Goal: Task Accomplishment & Management: Manage account settings

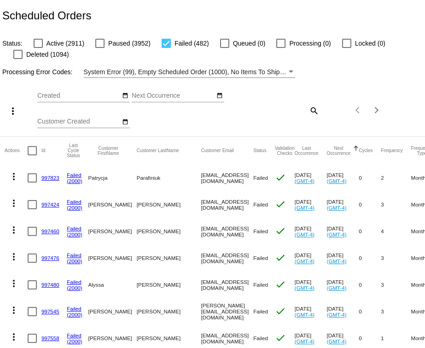
click at [308, 115] on mat-icon "search" at bounding box center [313, 110] width 11 height 14
click at [251, 110] on input "Search" at bounding box center [284, 108] width 70 height 7
paste input "1003341"
type input "1003341"
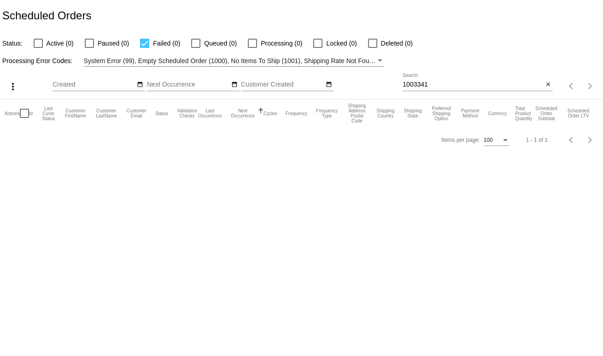
click at [223, 58] on span "System Error (99), Empty Scheduled Order (1000), No Items To Ship (1001), Shipp…" at bounding box center [445, 60] width 723 height 7
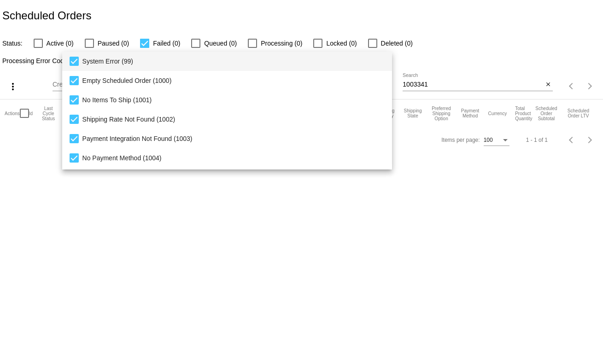
click at [54, 49] on div at bounding box center [301, 178] width 603 height 356
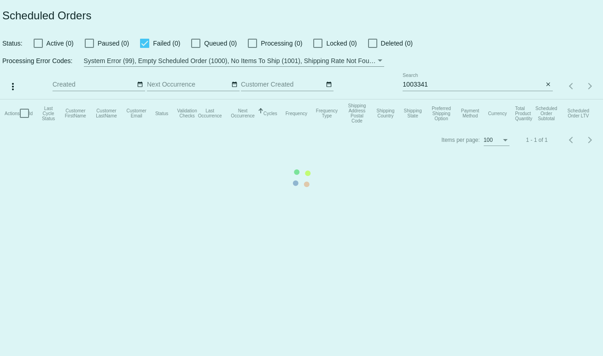
click at [40, 99] on mat-table "Actions Id Last Cycle Status Customer FirstName Customer LastName Customer Emai…" at bounding box center [301, 113] width 603 height 28
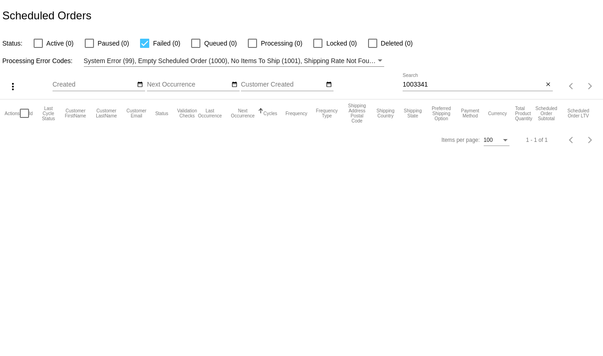
click at [40, 49] on div "Processing Error Codes: System Error (99), Empty Scheduled Order (1000), No Ite…" at bounding box center [301, 58] width 603 height 18
click at [39, 46] on div at bounding box center [38, 43] width 9 height 9
click at [38, 48] on input "Active (0)" at bounding box center [38, 48] width 0 height 0
checkbox input "true"
click at [95, 45] on label "Paused (0)" at bounding box center [107, 43] width 44 height 11
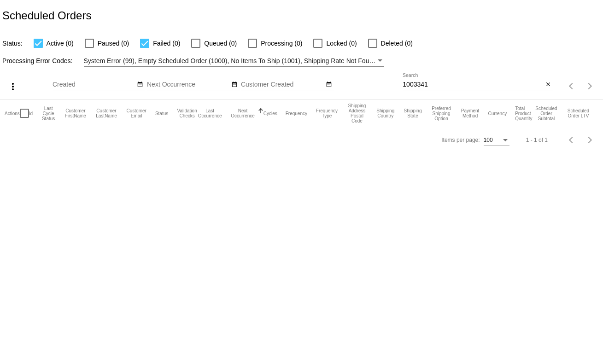
click at [89, 48] on input "Paused (0)" at bounding box center [89, 48] width 0 height 0
checkbox input "true"
click at [425, 87] on input "1003341" at bounding box center [473, 84] width 140 height 7
paste input "[EMAIL_ADDRESS][DOMAIN_NAME]"
click at [425, 82] on input "[EMAIL_ADDRESS][DOMAIN_NAME]" at bounding box center [473, 84] width 140 height 7
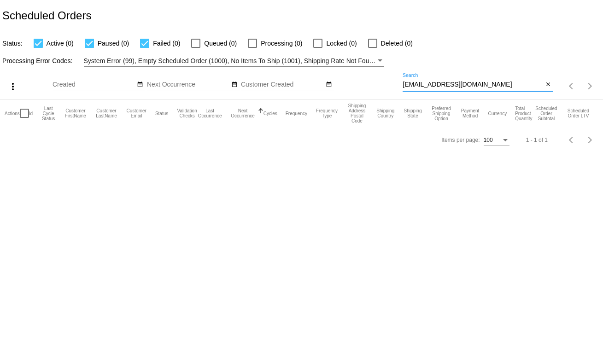
paste input "1003524"
click at [425, 82] on input "1003524" at bounding box center [473, 84] width 140 height 7
type input "1003524"
click at [415, 3] on div "Scheduled Orders" at bounding box center [301, 15] width 603 height 31
click at [545, 83] on mat-icon "close" at bounding box center [548, 84] width 6 height 7
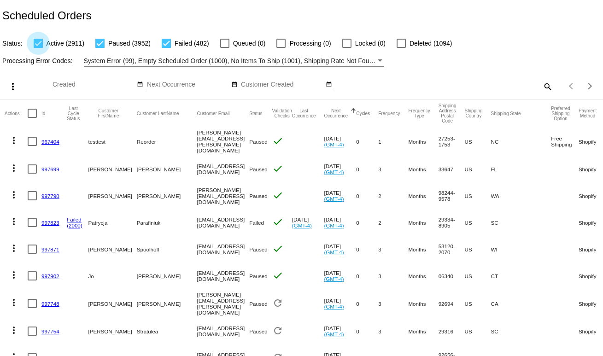
click at [35, 47] on div at bounding box center [38, 43] width 9 height 9
click at [38, 48] on input "Active (2911)" at bounding box center [38, 48] width 0 height 0
checkbox input "false"
click at [95, 44] on mat-checkbox "Paused (3952)" at bounding box center [117, 43] width 66 height 11
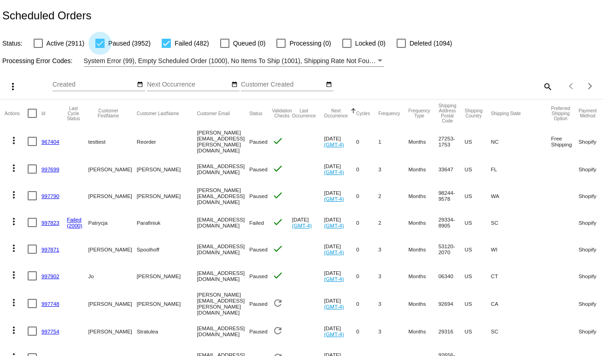
click at [102, 45] on div at bounding box center [99, 43] width 9 height 9
click at [100, 48] on input "Paused (3952)" at bounding box center [99, 48] width 0 height 0
checkbox input "false"
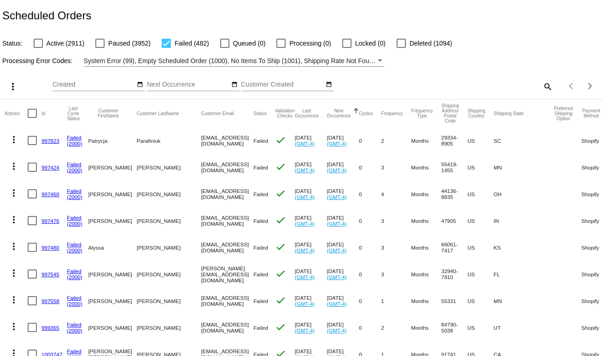
click at [115, 58] on span "System Error (99), Empty Scheduled Order (1000), No Items To Ship (1001), Shipp…" at bounding box center [445, 60] width 723 height 7
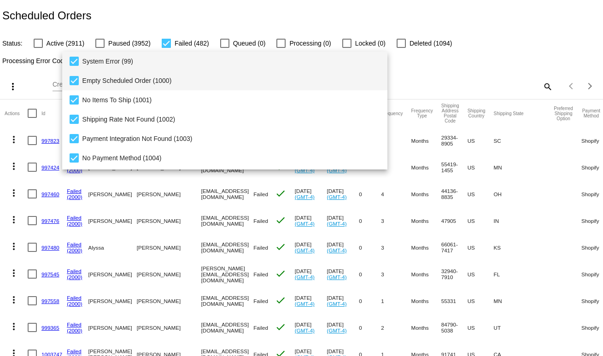
click at [99, 80] on span "Empty Scheduled Order (1000)" at bounding box center [231, 80] width 298 height 19
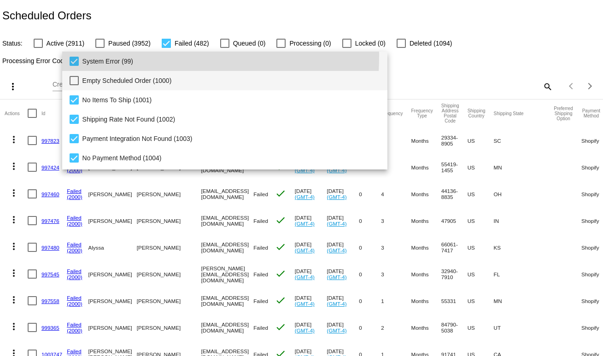
click at [85, 56] on span "System Error (99)" at bounding box center [231, 61] width 298 height 19
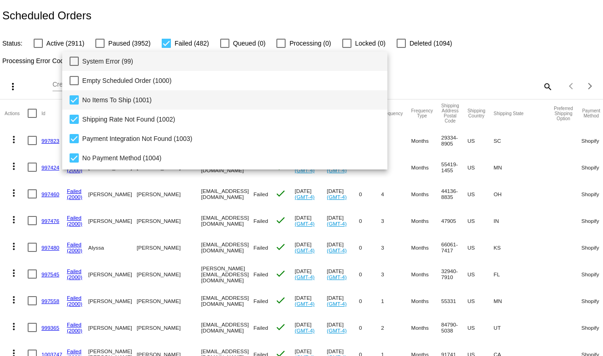
click at [80, 92] on mat-option "No Items To Ship (1001)" at bounding box center [225, 99] width 326 height 19
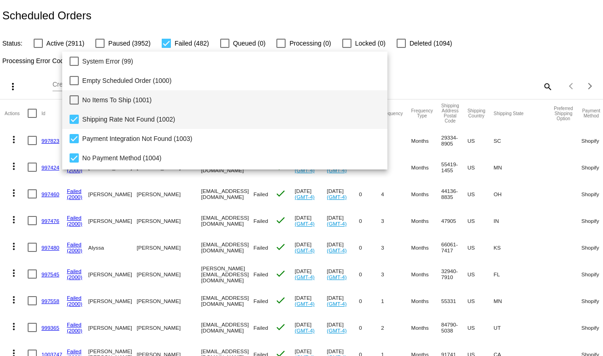
click at [77, 128] on mat-option "Shipping Rate Not Found (1002)" at bounding box center [225, 119] width 326 height 19
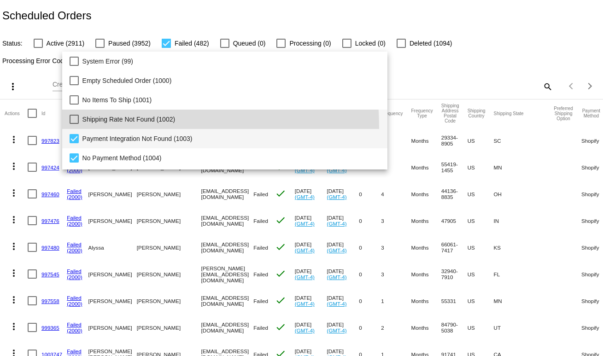
click at [76, 146] on mat-option "Payment Integration Not Found (1003)" at bounding box center [225, 138] width 326 height 19
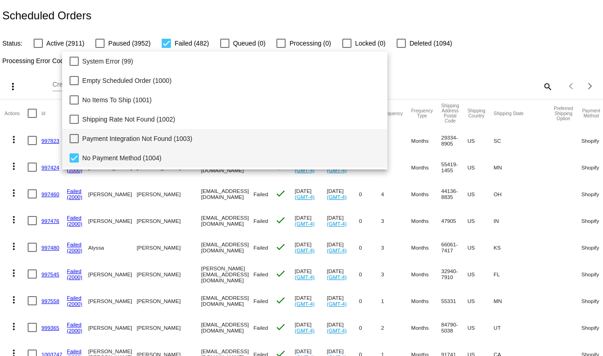
click at [76, 155] on mat-pseudo-checkbox at bounding box center [74, 157] width 9 height 9
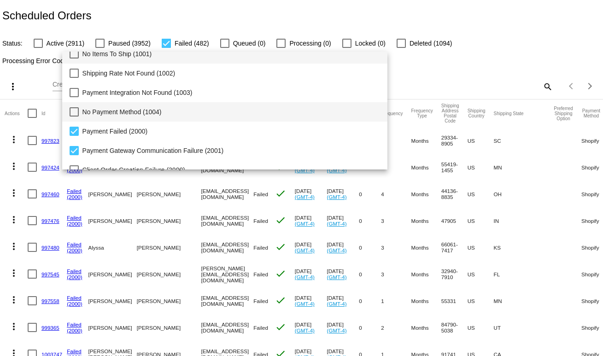
scroll to position [51, 0]
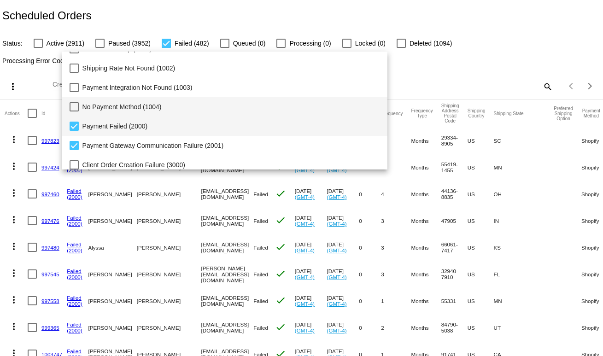
click at [83, 127] on span "Payment Failed (2000)" at bounding box center [231, 126] width 298 height 19
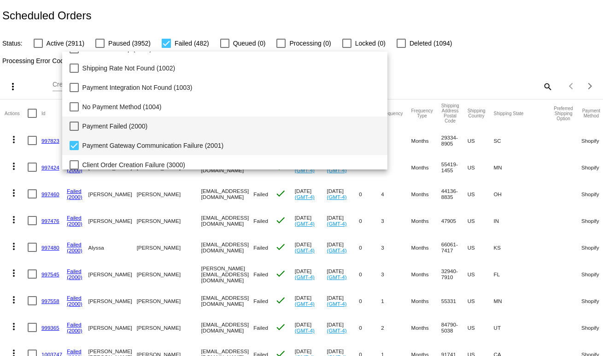
click at [83, 138] on span "Payment Gateway Communication Failure (2001)" at bounding box center [231, 145] width 298 height 19
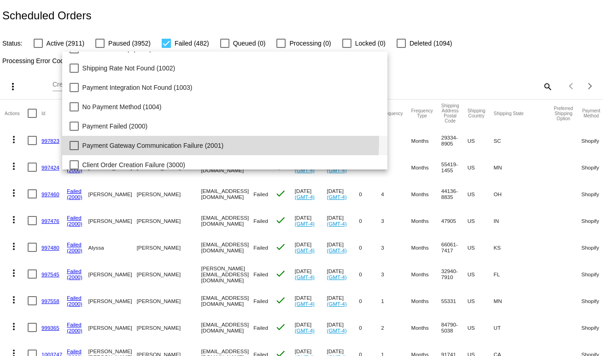
scroll to position [95, 0]
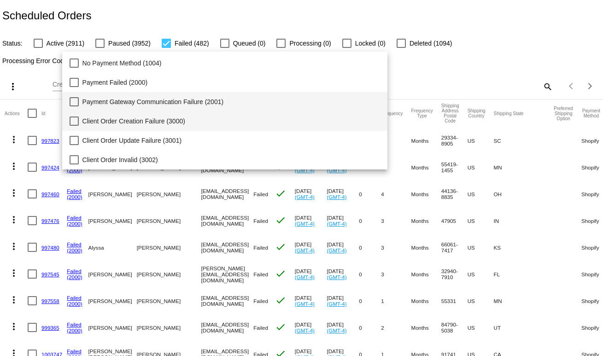
click at [82, 126] on mat-option "Client Order Creation Failure (3000)" at bounding box center [225, 120] width 326 height 19
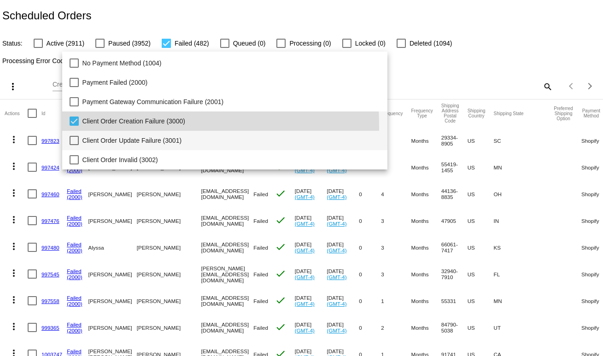
click at [81, 137] on mat-option "Client Order Update Failure (3001)" at bounding box center [225, 140] width 326 height 19
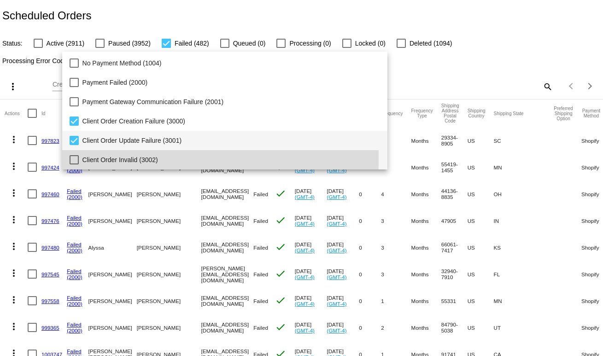
click at [75, 158] on mat-pseudo-checkbox at bounding box center [74, 159] width 9 height 9
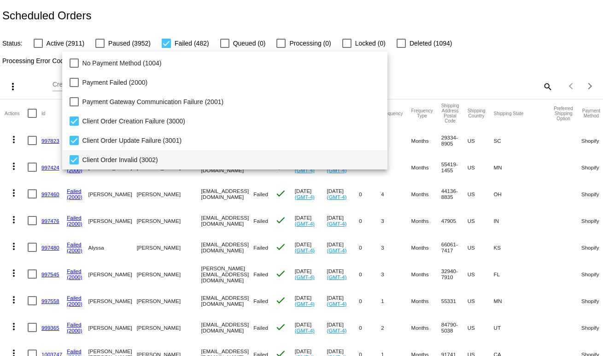
click at [206, 17] on div at bounding box center [301, 178] width 603 height 356
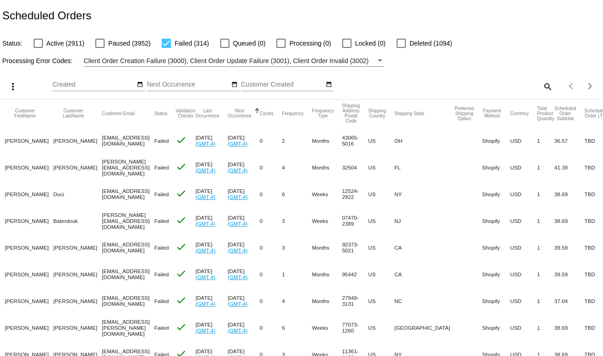
scroll to position [0, 0]
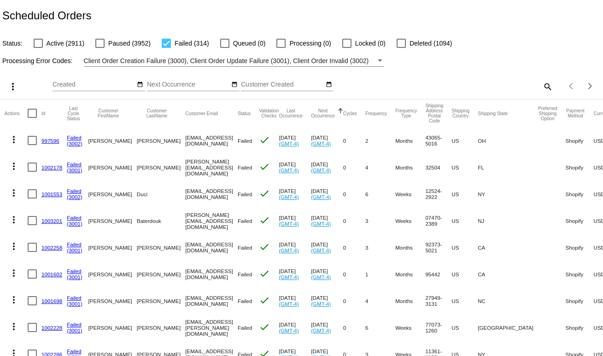
click at [542, 81] on mat-icon "search" at bounding box center [547, 86] width 11 height 14
click at [490, 80] on div "Search" at bounding box center [478, 82] width 150 height 18
click at [542, 87] on mat-icon "search" at bounding box center [547, 86] width 11 height 14
click at [498, 82] on input "Search" at bounding box center [478, 84] width 150 height 7
paste input "[EMAIL_ADDRESS][DOMAIN_NAME]"
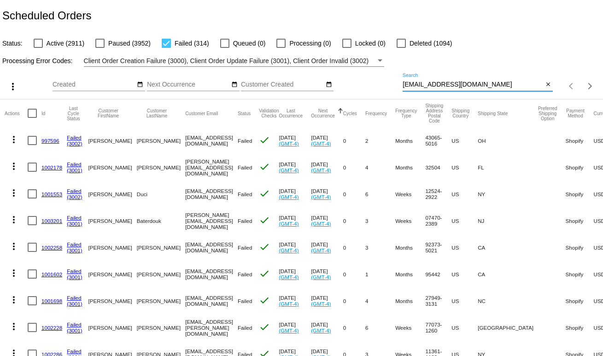
type input "[EMAIL_ADDRESS][DOMAIN_NAME]"
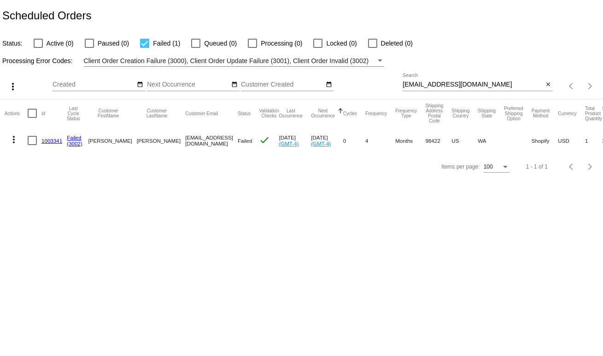
click at [118, 315] on body "Scheduled Orders Status: Active (0) Paused (0) Failed (1) Queued (0) Processing…" at bounding box center [301, 178] width 603 height 356
click at [58, 141] on link "1003341" at bounding box center [51, 141] width 21 height 6
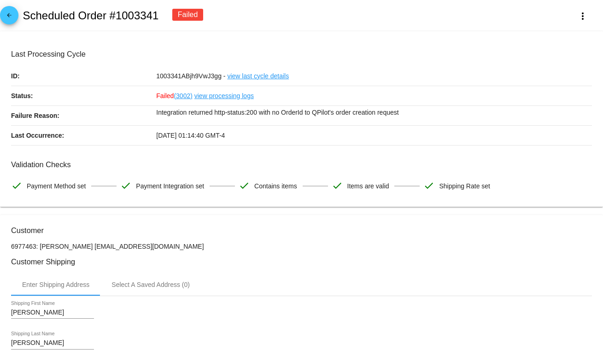
click at [250, 72] on link "view last cycle details" at bounding box center [258, 75] width 62 height 19
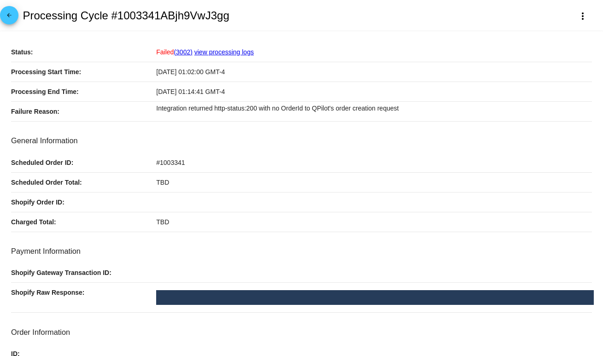
click at [14, 10] on span "arrow_back" at bounding box center [9, 17] width 11 height 23
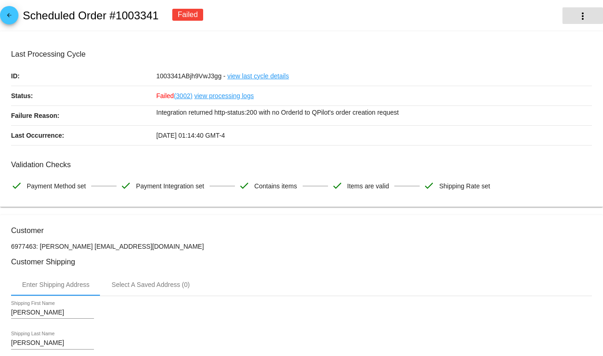
click at [579, 15] on mat-icon "more_vert" at bounding box center [582, 16] width 11 height 11
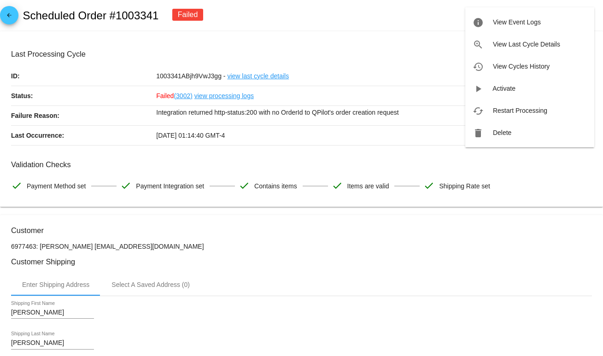
click at [333, 151] on div at bounding box center [301, 178] width 603 height 356
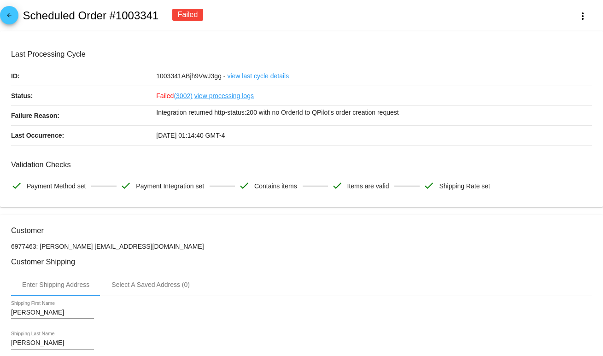
click at [222, 100] on link "view processing logs" at bounding box center [223, 95] width 59 height 19
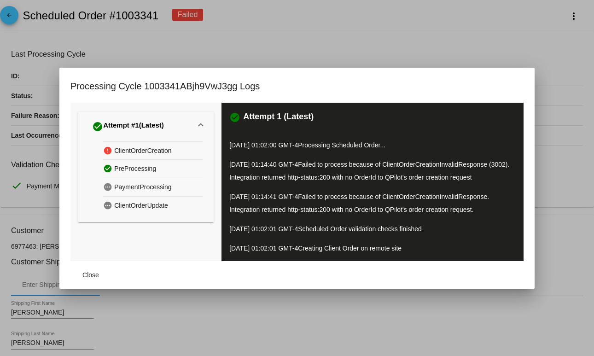
click at [109, 54] on div at bounding box center [297, 178] width 594 height 356
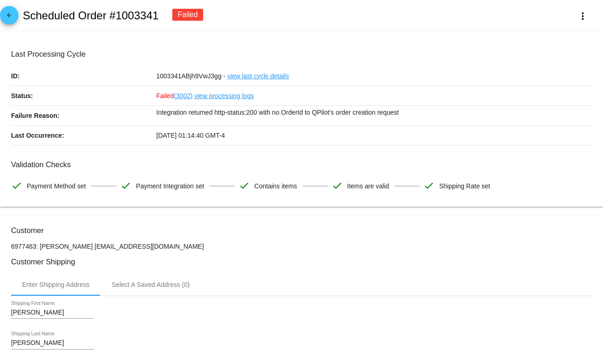
click at [136, 15] on h2 "Scheduled Order #1003341" at bounding box center [91, 15] width 136 height 13
click at [137, 15] on h2 "Scheduled Order #1003341" at bounding box center [91, 15] width 136 height 13
copy h2 "1003341"
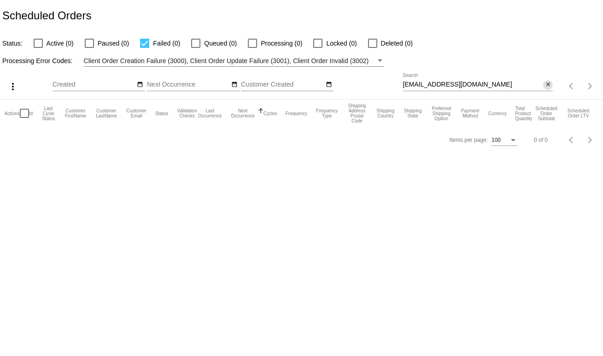
click at [549, 82] on mat-icon "close" at bounding box center [548, 84] width 6 height 7
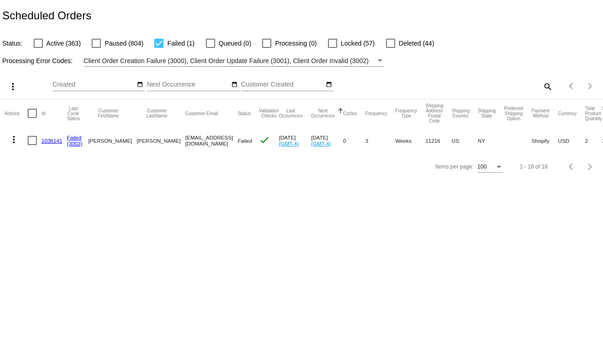
click at [172, 22] on div "Scheduled Orders" at bounding box center [301, 15] width 603 height 31
click at [349, 61] on span "Client Order Creation Failure (3000), Client Order Update Failure (3001), Clien…" at bounding box center [226, 60] width 285 height 7
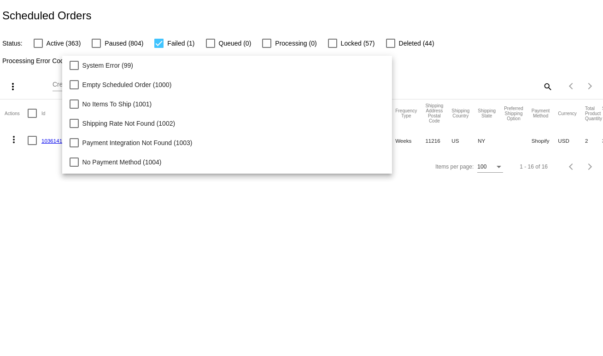
scroll to position [95, 0]
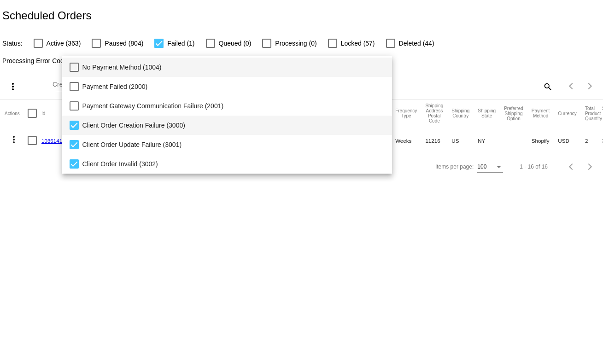
click at [349, 61] on span "No Payment Method (1004)" at bounding box center [233, 67] width 302 height 19
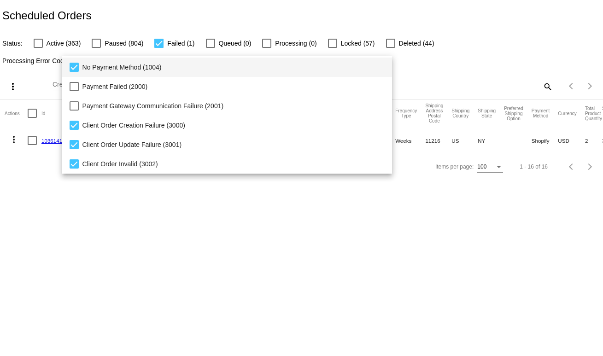
click at [494, 62] on div at bounding box center [301, 178] width 603 height 356
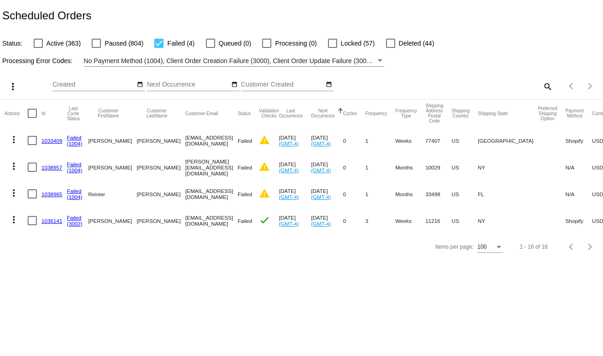
click at [283, 61] on span "No Payment Method (1004), Client Order Creation Failure (3000), Client Order Up…" at bounding box center [268, 60] width 368 height 7
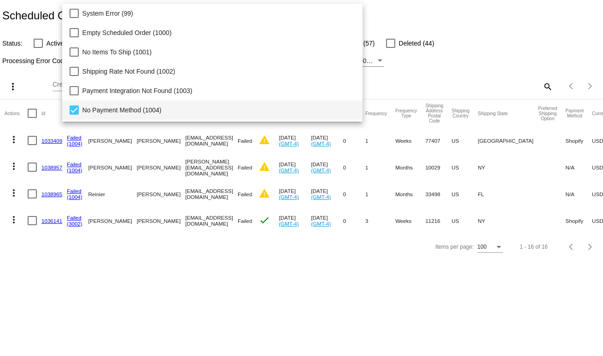
scroll to position [49, 0]
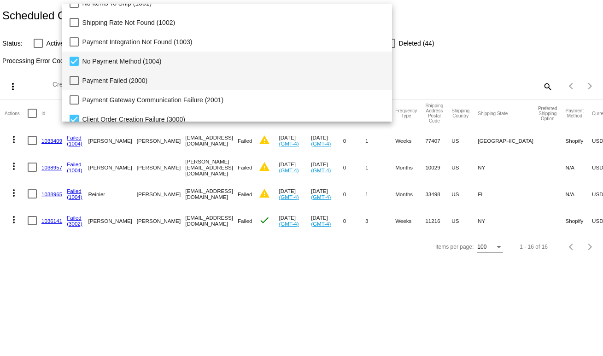
click at [85, 71] on span "Payment Failed (2000)" at bounding box center [233, 80] width 302 height 19
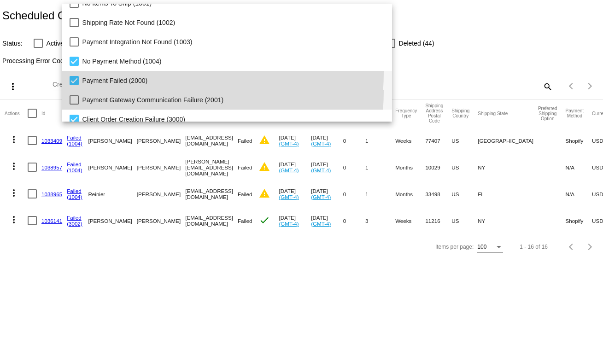
click at [89, 90] on span "Payment Gateway Communication Failure (2001)" at bounding box center [233, 99] width 302 height 19
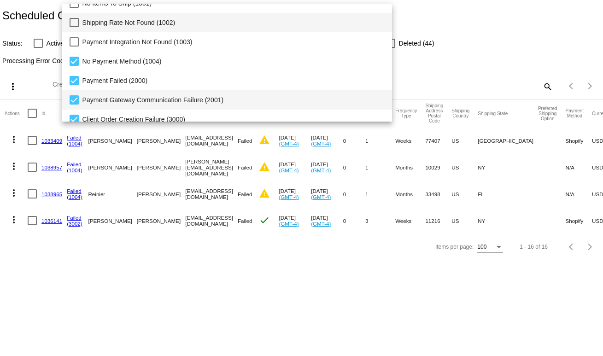
scroll to position [0, 0]
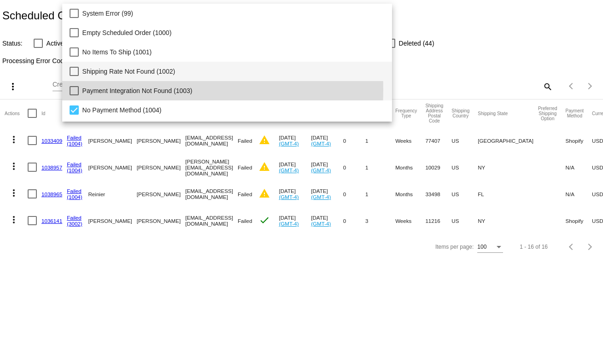
drag, startPoint x: 89, startPoint y: 90, endPoint x: 92, endPoint y: 76, distance: 14.6
click at [90, 90] on span "Payment Integration Not Found (1003)" at bounding box center [233, 90] width 302 height 19
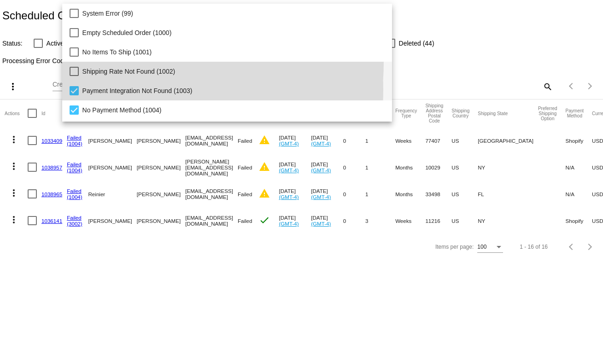
drag, startPoint x: 93, startPoint y: 61, endPoint x: 90, endPoint y: 50, distance: 11.3
click at [92, 62] on span "Shipping Rate Not Found (1002)" at bounding box center [233, 71] width 302 height 19
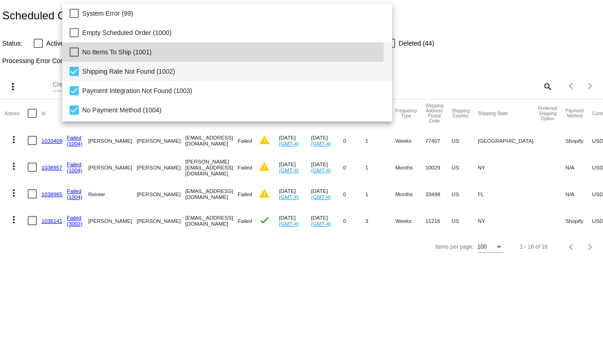
click at [90, 44] on span "No Items To Ship (1001)" at bounding box center [233, 51] width 302 height 19
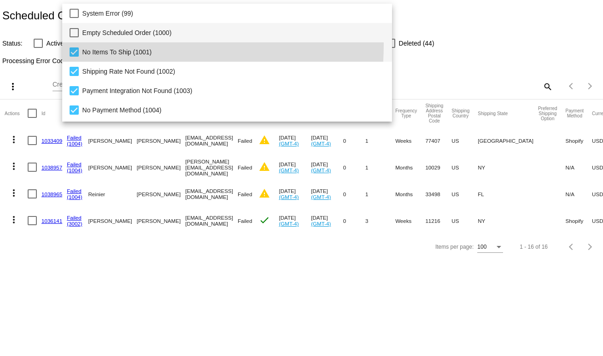
click at [89, 36] on span "Empty Scheduled Order (1000)" at bounding box center [233, 32] width 302 height 19
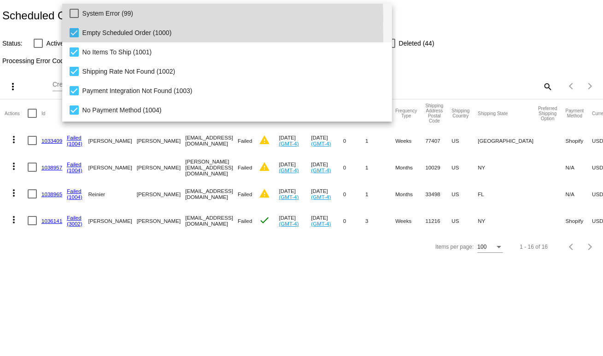
click at [83, 18] on span "System Error (99)" at bounding box center [233, 13] width 302 height 19
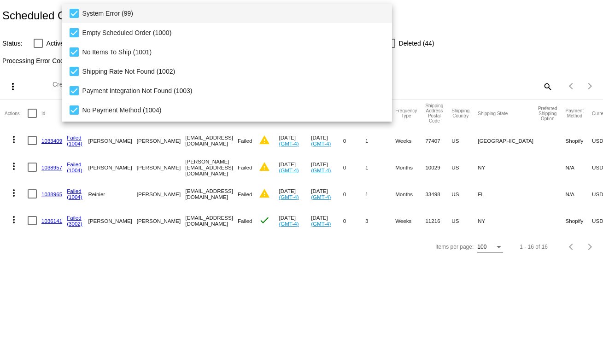
drag, startPoint x: 492, startPoint y: 43, endPoint x: 484, endPoint y: 47, distance: 9.3
click at [491, 44] on div at bounding box center [301, 178] width 603 height 356
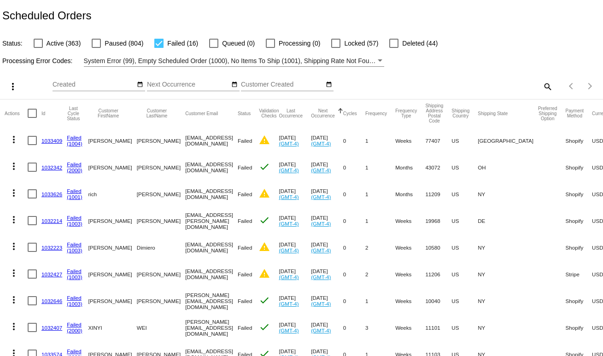
click at [472, 65] on div "Processing Error Codes: System Error (99), Empty Scheduled Order (1000), No Ite…" at bounding box center [301, 58] width 603 height 18
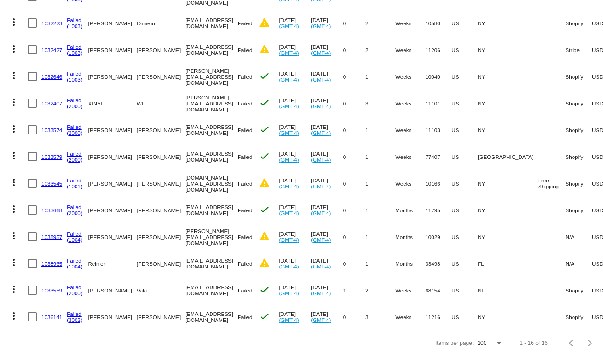
scroll to position [233, 0]
click at [53, 314] on link "1036141" at bounding box center [51, 317] width 21 height 6
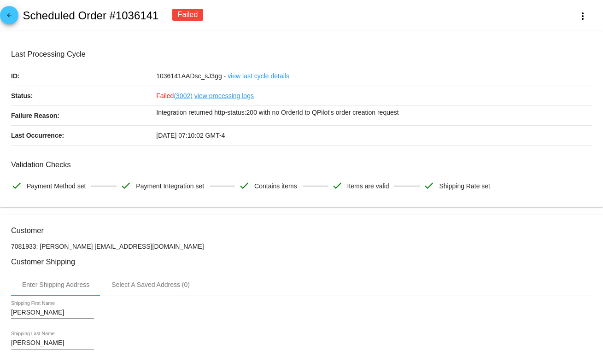
drag, startPoint x: 403, startPoint y: 111, endPoint x: 383, endPoint y: 110, distance: 20.3
click at [402, 111] on p "Integration returned http-status:200 with no OrderId to QPilot's order creation…" at bounding box center [374, 112] width 436 height 13
click at [383, 110] on p "Integration returned http-status:200 with no OrderId to QPilot's order creation…" at bounding box center [374, 112] width 436 height 13
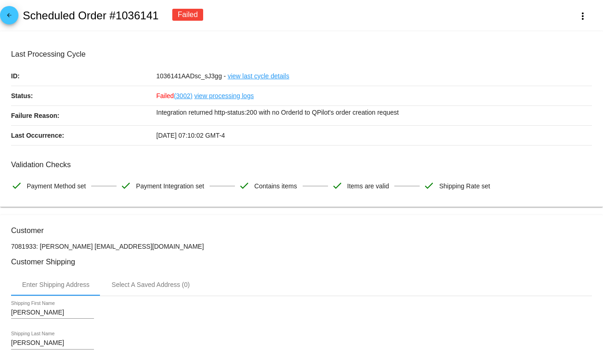
click at [457, 120] on div "Integration returned http-status:200 with no OrderId to QPilot's order creation…" at bounding box center [374, 115] width 436 height 19
click at [389, 109] on p "Integration returned http-status:200 with no OrderId to QPilot's order creation…" at bounding box center [374, 112] width 436 height 13
drag, startPoint x: 411, startPoint y: 109, endPoint x: 146, endPoint y: 112, distance: 264.4
click at [146, 112] on div "Failure Reason: Integration returned http-status:200 with no OrderId to QPilot'…" at bounding box center [301, 116] width 581 height 20
click at [417, 111] on p "Integration returned http-status:200 with no OrderId to QPilot's order creation…" at bounding box center [374, 112] width 436 height 13
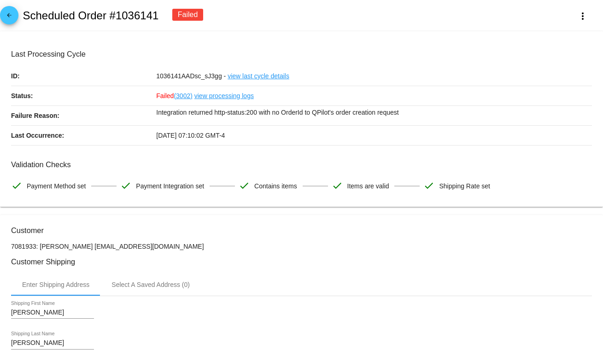
click at [415, 111] on p "Integration returned http-status:200 with no OrderId to QPilot's order creation…" at bounding box center [374, 112] width 436 height 13
drag, startPoint x: 415, startPoint y: 111, endPoint x: 355, endPoint y: 116, distance: 60.1
click at [411, 113] on p "Integration returned http-status:200 with no OrderId to QPilot's order creation…" at bounding box center [374, 112] width 436 height 13
click at [347, 116] on p "Integration returned http-status:200 with no OrderId to QPilot's order creation…" at bounding box center [374, 112] width 436 height 13
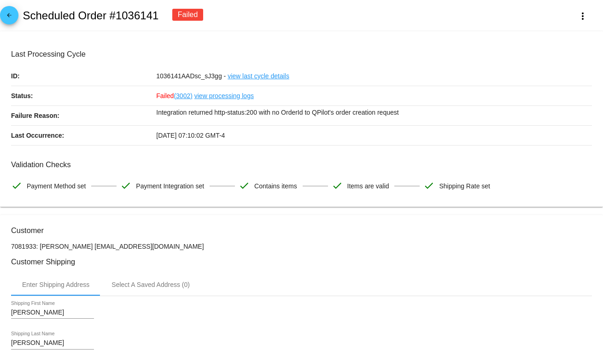
click at [347, 116] on p "Integration returned http-status:200 with no OrderId to QPilot's order creation…" at bounding box center [374, 112] width 436 height 13
click at [472, 119] on p "Integration returned http-status:200 with no OrderId to QPilot's order creation…" at bounding box center [374, 112] width 436 height 13
click at [164, 107] on p "Integration returned http-status:200 with no OrderId to QPilot's order creation…" at bounding box center [374, 112] width 436 height 13
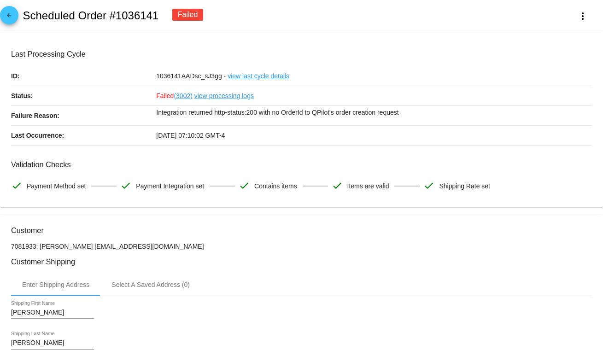
click at [128, 63] on div "Last Processing Cycle ID: 1036141AADsc_sJ3gg - view last cycle details Status: …" at bounding box center [301, 97] width 581 height 95
click at [393, 114] on p "Integration returned http-status:200 with no OrderId to QPilot's order creation…" at bounding box center [374, 112] width 436 height 13
click at [441, 112] on p "Integration returned http-status:200 with no OrderId to QPilot's order creation…" at bounding box center [374, 112] width 436 height 13
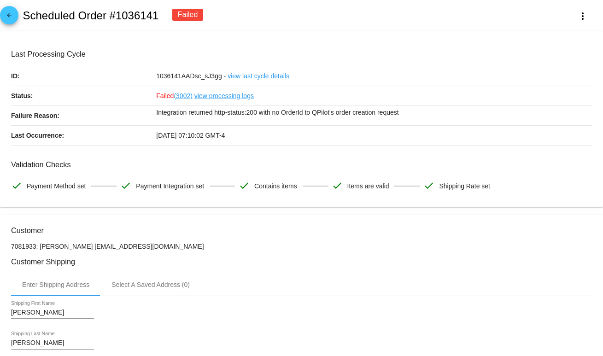
click at [411, 36] on mat-card "Last Processing Cycle ID: 1036141AADsc_sJ3gg - view last cycle details Status: …" at bounding box center [301, 119] width 603 height 176
click at [404, 113] on p "Integration returned http-status:200 with no OrderId to QPilot's order creation…" at bounding box center [374, 112] width 436 height 13
click at [325, 13] on div "arrow_back Scheduled Order #1036141 Failed more_vert" at bounding box center [301, 15] width 603 height 31
